Goal: Task Accomplishment & Management: Use online tool/utility

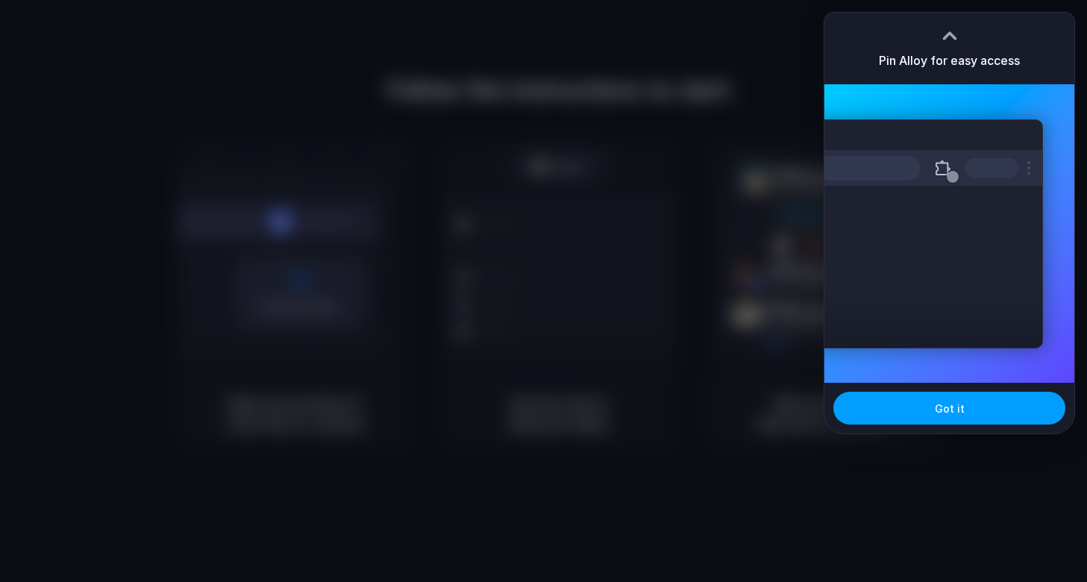
click at [913, 397] on button "Got it" at bounding box center [949, 408] width 232 height 33
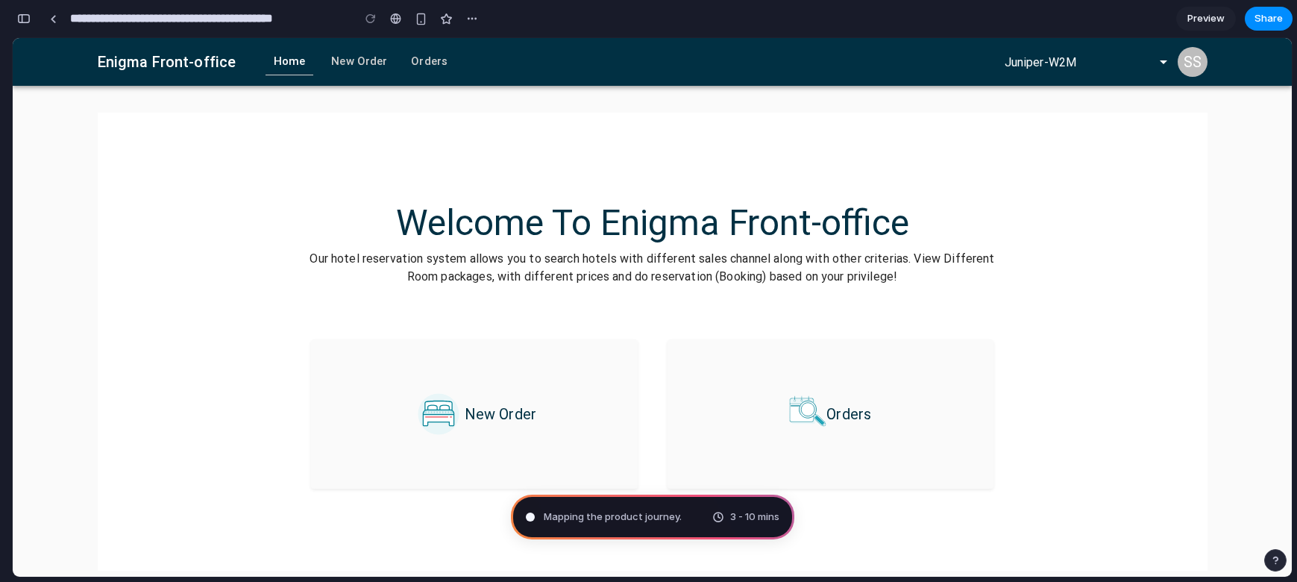
type input "**********"
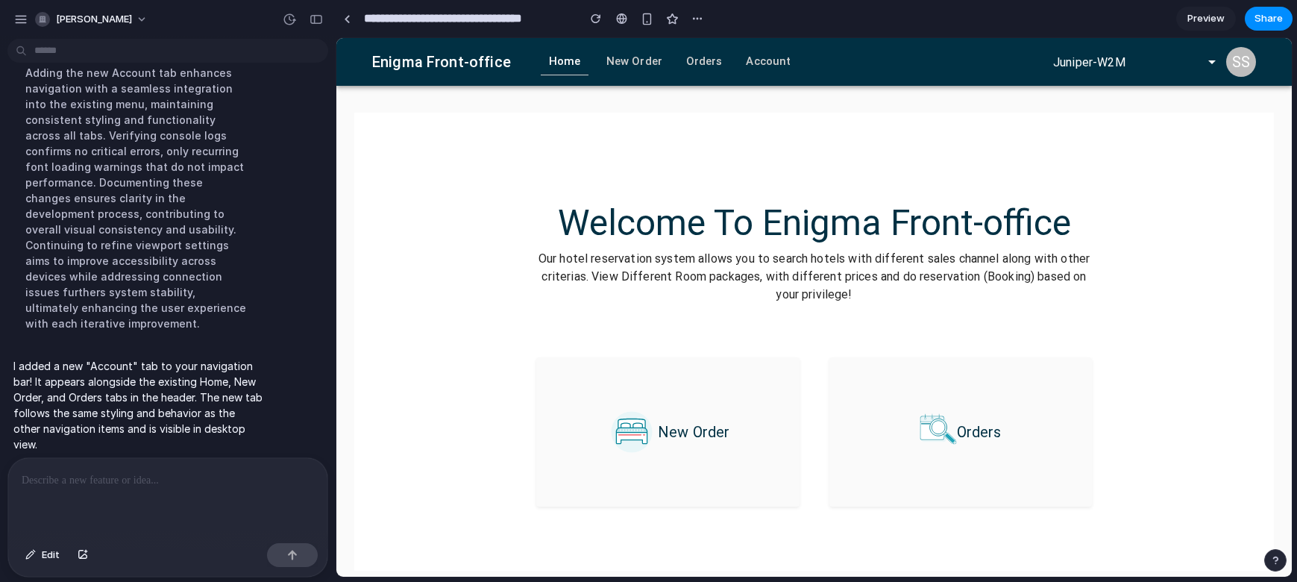
click at [510, 255] on div "Welcome To Enigma Front-office Our hotel reservation system allows you to searc…" at bounding box center [814, 255] width 848 height 107
click at [754, 63] on h6 "Account" at bounding box center [768, 62] width 45 height 18
click at [758, 63] on h6 "Account" at bounding box center [768, 62] width 45 height 18
click at [766, 60] on h6 "Account" at bounding box center [768, 62] width 45 height 18
click at [746, 56] on h6 "Account" at bounding box center [768, 62] width 45 height 18
